Goal: Task Accomplishment & Management: Use online tool/utility

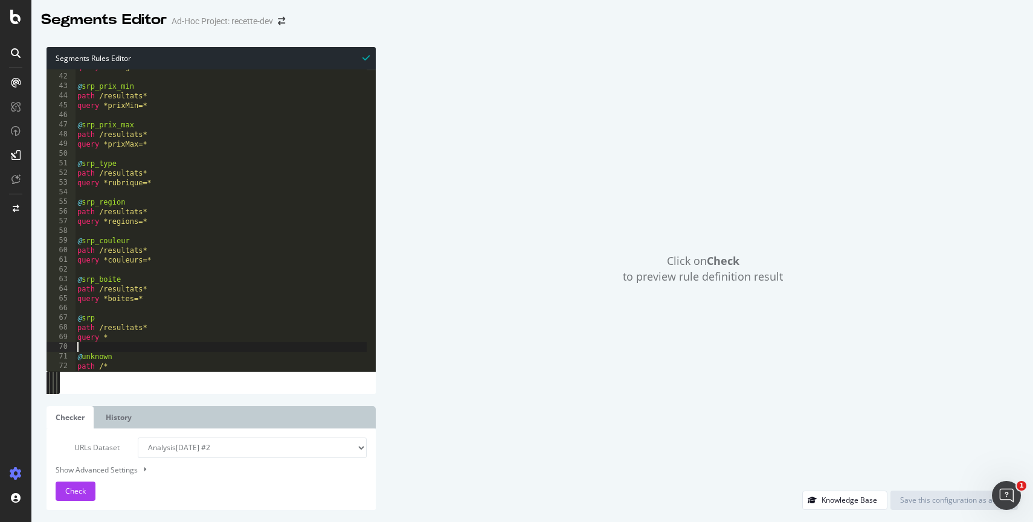
scroll to position [394, 0]
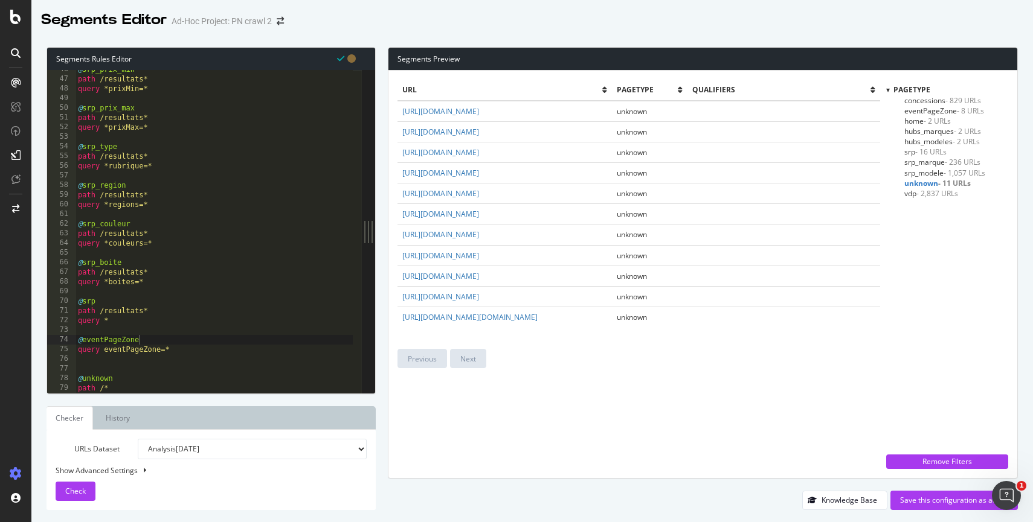
scroll to position [440, 0]
drag, startPoint x: 187, startPoint y: 350, endPoint x: 68, endPoint y: 338, distance: 119.0
click at [68, 338] on div "query eventPageZone=* 46 47 48 49 50 51 52 53 54 55 56 57 58 59 60 61 62 63 64 …" at bounding box center [204, 231] width 315 height 323
type textarea "@eventPageZone query eventPageZone=*"
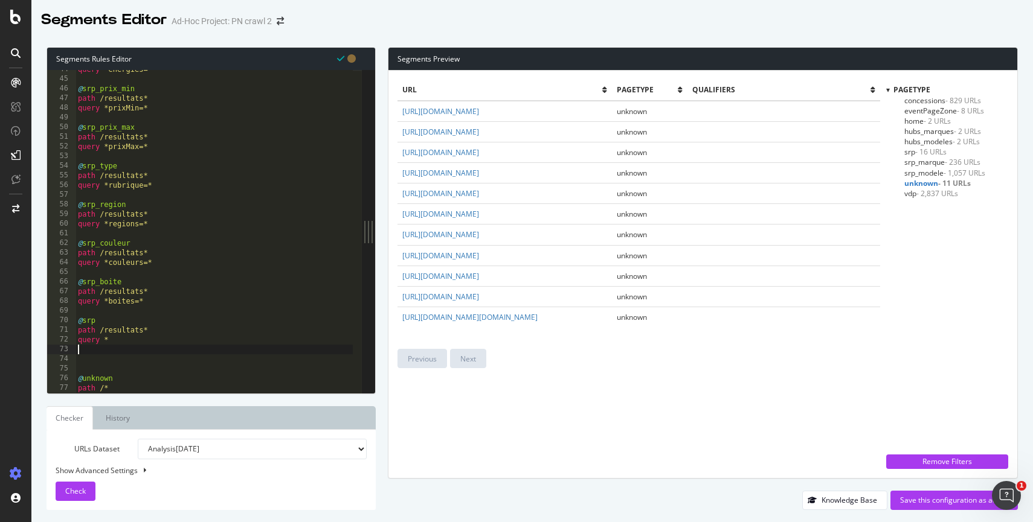
type textarea "query *"
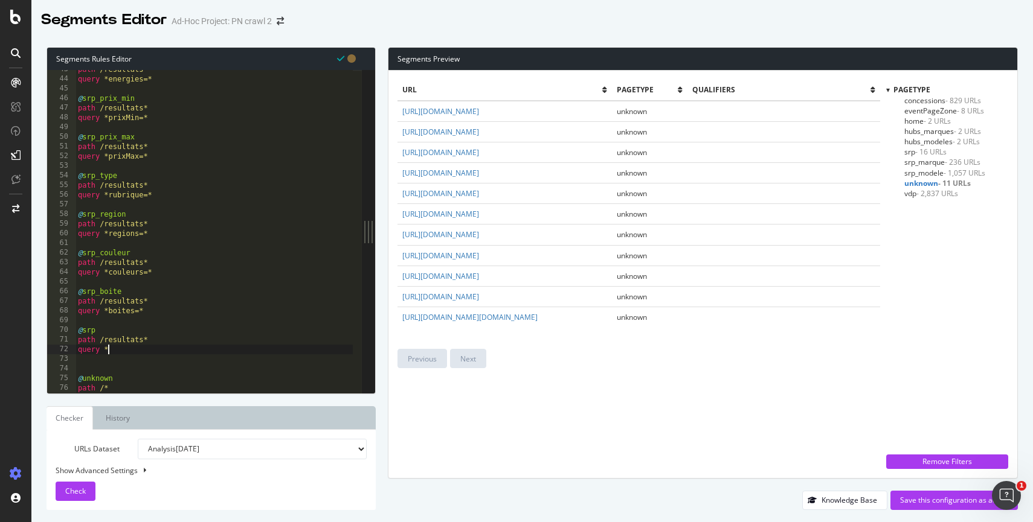
scroll to position [411, 0]
click at [82, 359] on div "path /resultats* query *energies=* @ srp_prix_min path /resultats* query *prixM…" at bounding box center [213, 236] width 277 height 342
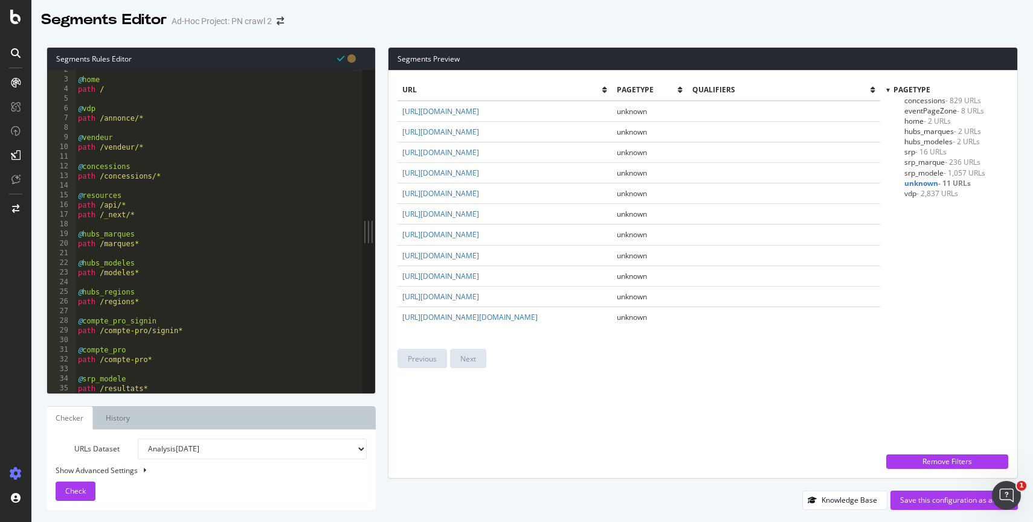
scroll to position [0, 0]
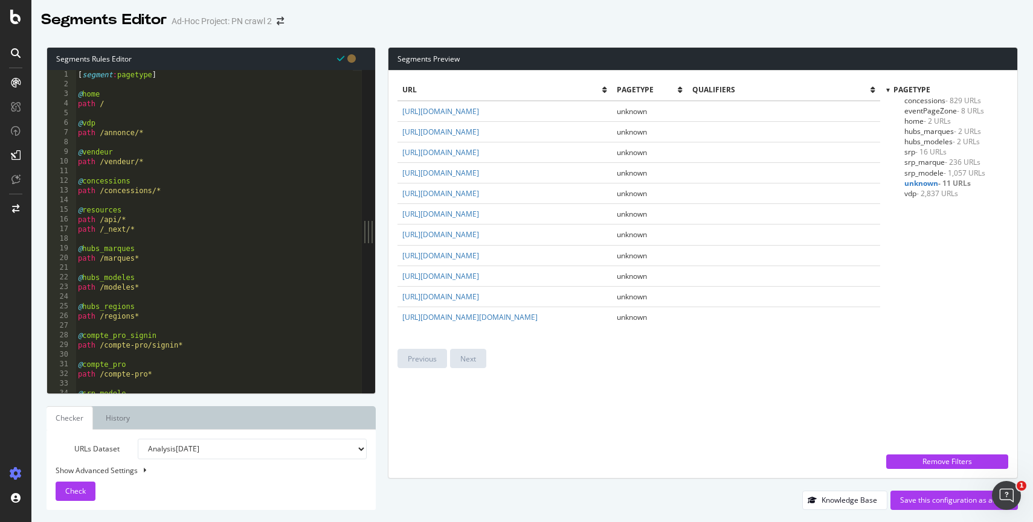
click at [150, 133] on div "[ segment : pagetype ] @ home path / @ vdp path /annonce/* @ vendeur path /vend…" at bounding box center [213, 241] width 277 height 342
click at [118, 102] on div "[ segment : pagetype ] @ home path / @ vdp path /annonce/* @ vendeur path /vend…" at bounding box center [213, 241] width 277 height 342
type textarea "path /"
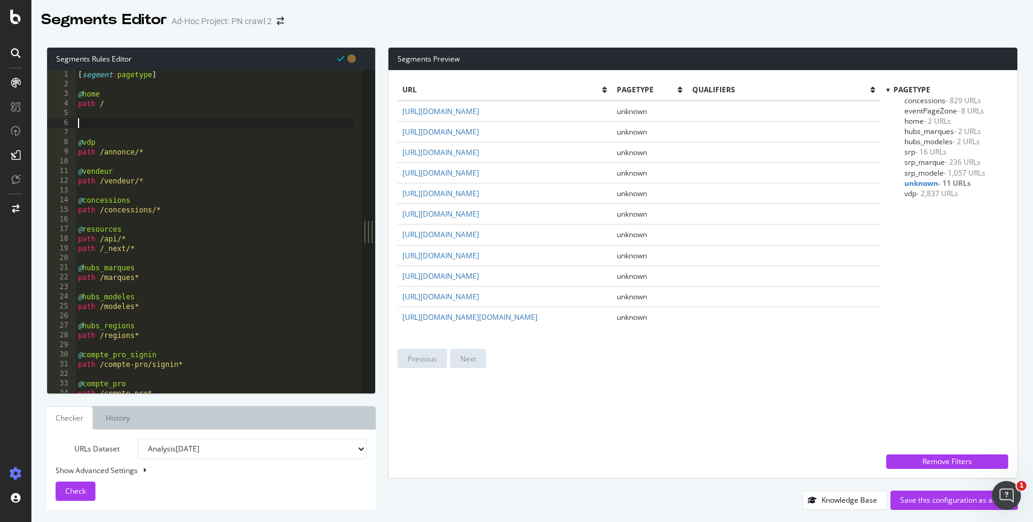
paste textarea "query eventPageZone=*"
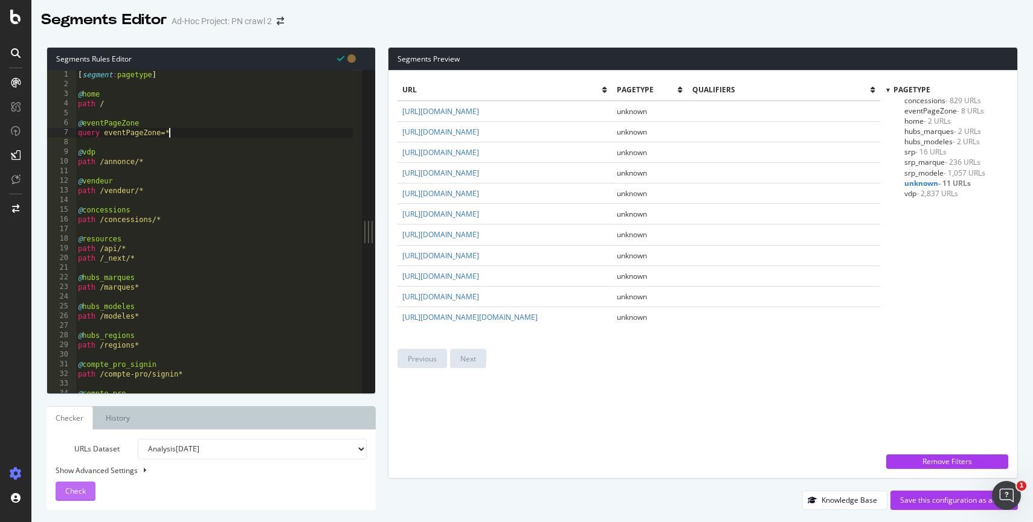
type textarea "query eventPageZone=*"
click at [83, 490] on span "Check" at bounding box center [75, 491] width 21 height 10
click at [926, 161] on span "srp_marque - 236 URLs" at bounding box center [942, 162] width 76 height 10
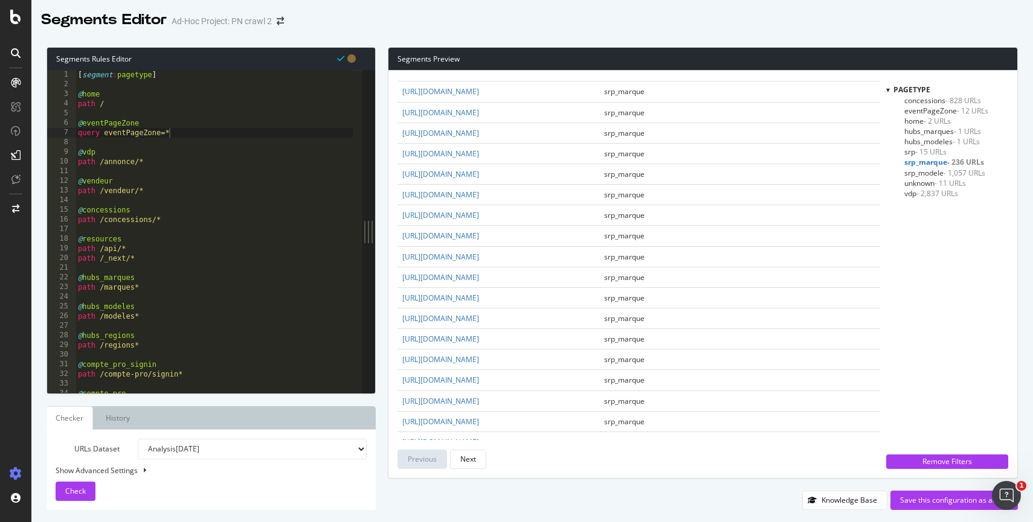
scroll to position [745, 0]
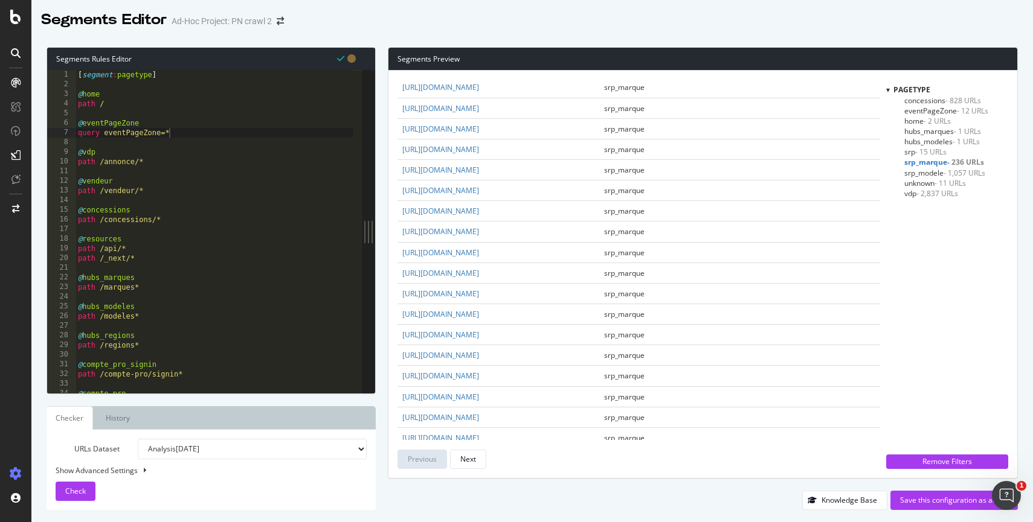
copy link "[URL][DOMAIN_NAME]"
